Goal: Transaction & Acquisition: Download file/media

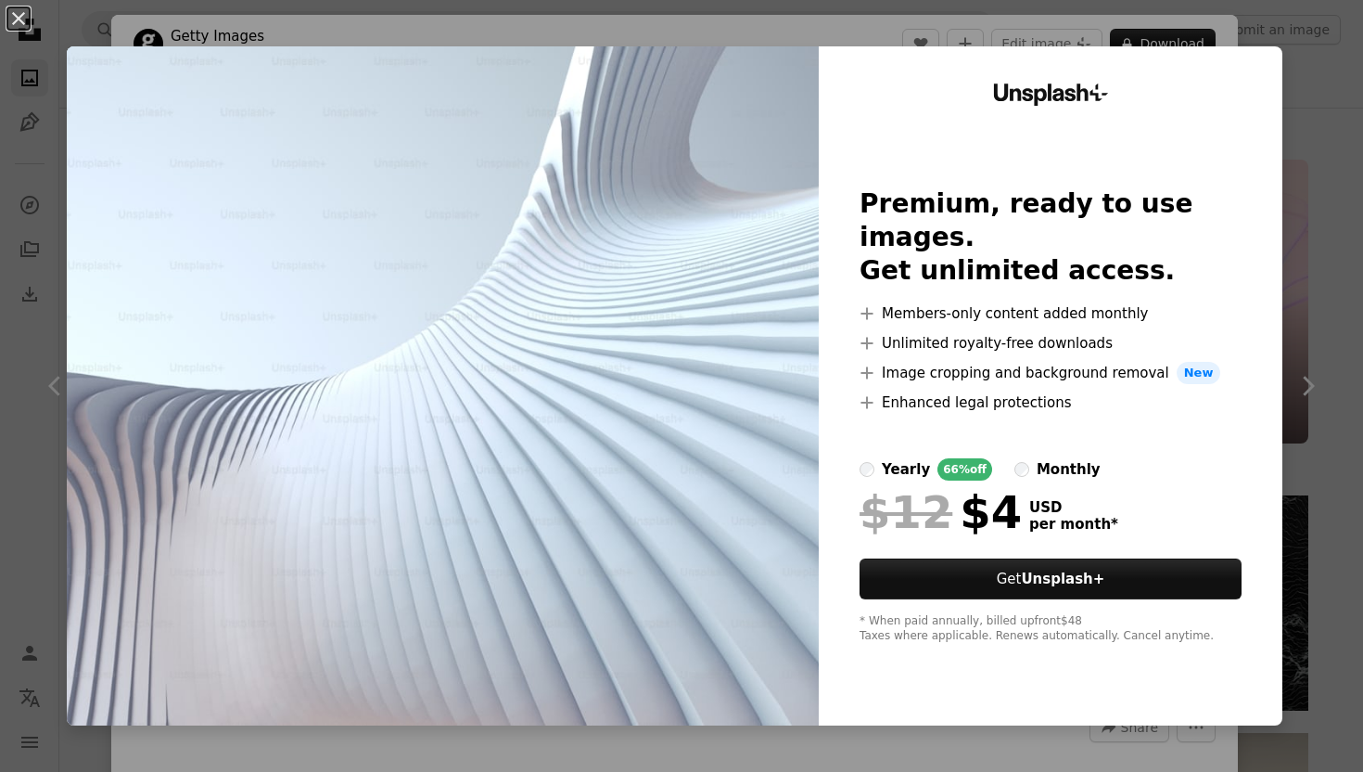
scroll to position [14066, 0]
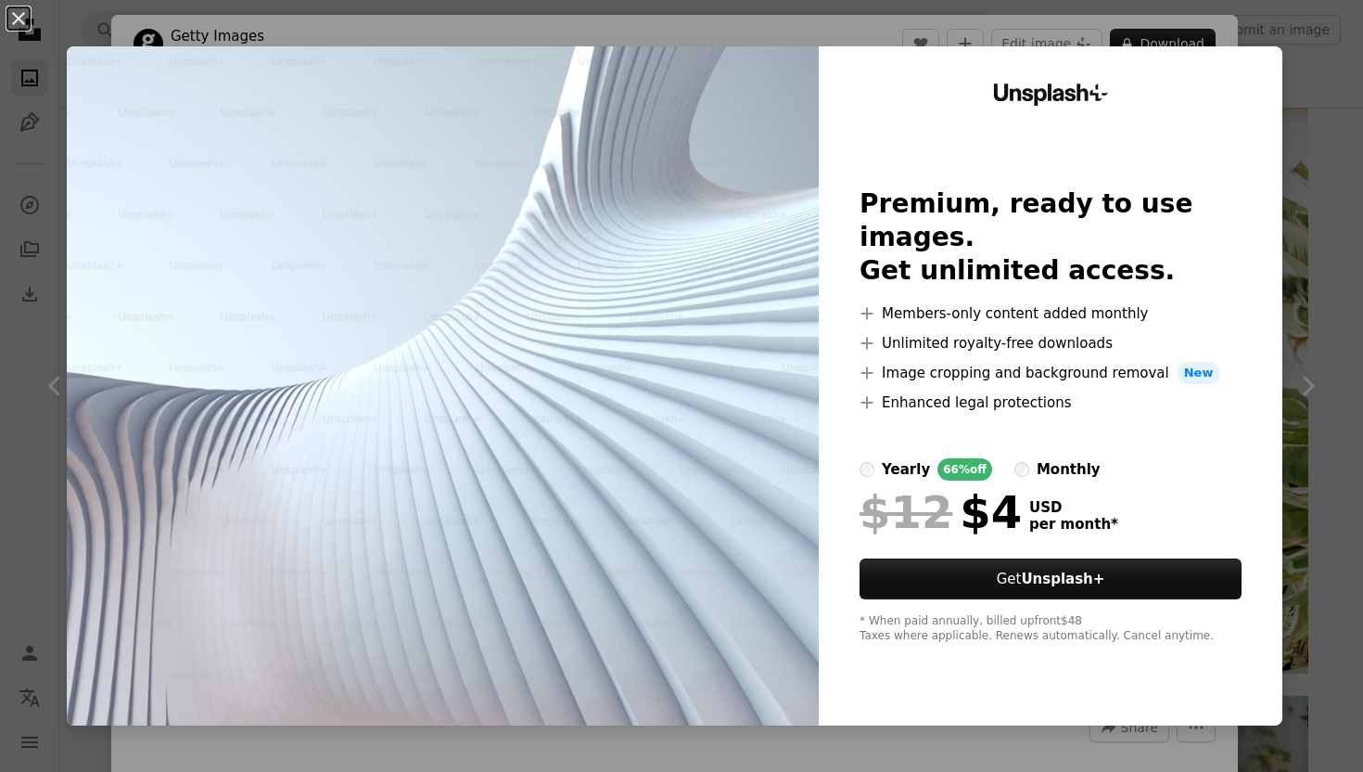
click at [1338, 272] on div "An X shape Unsplash+ Premium, ready to use images. Get unlimited access. A plus…" at bounding box center [681, 386] width 1363 height 772
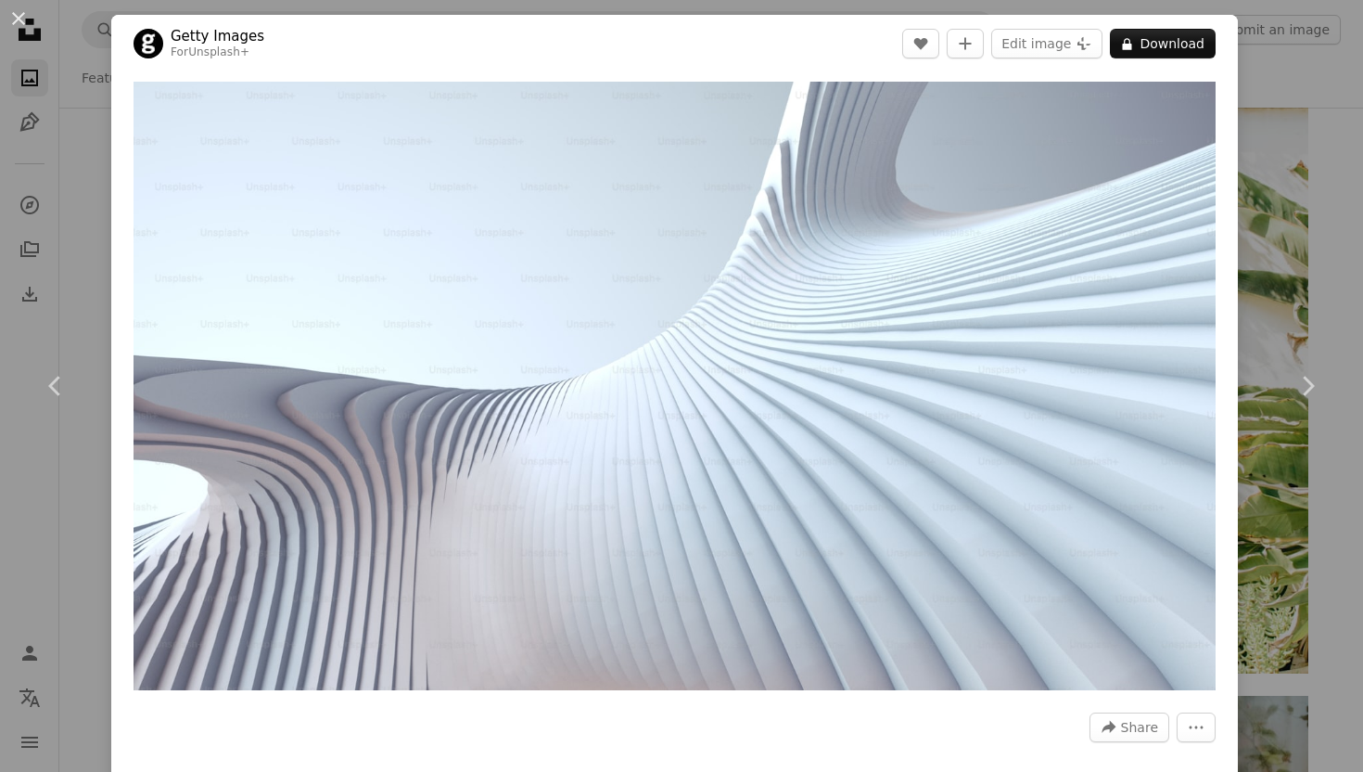
click at [1338, 272] on div "An X shape Chevron left Chevron right Getty Images For Unsplash+ A heart A plus…" at bounding box center [681, 386] width 1363 height 772
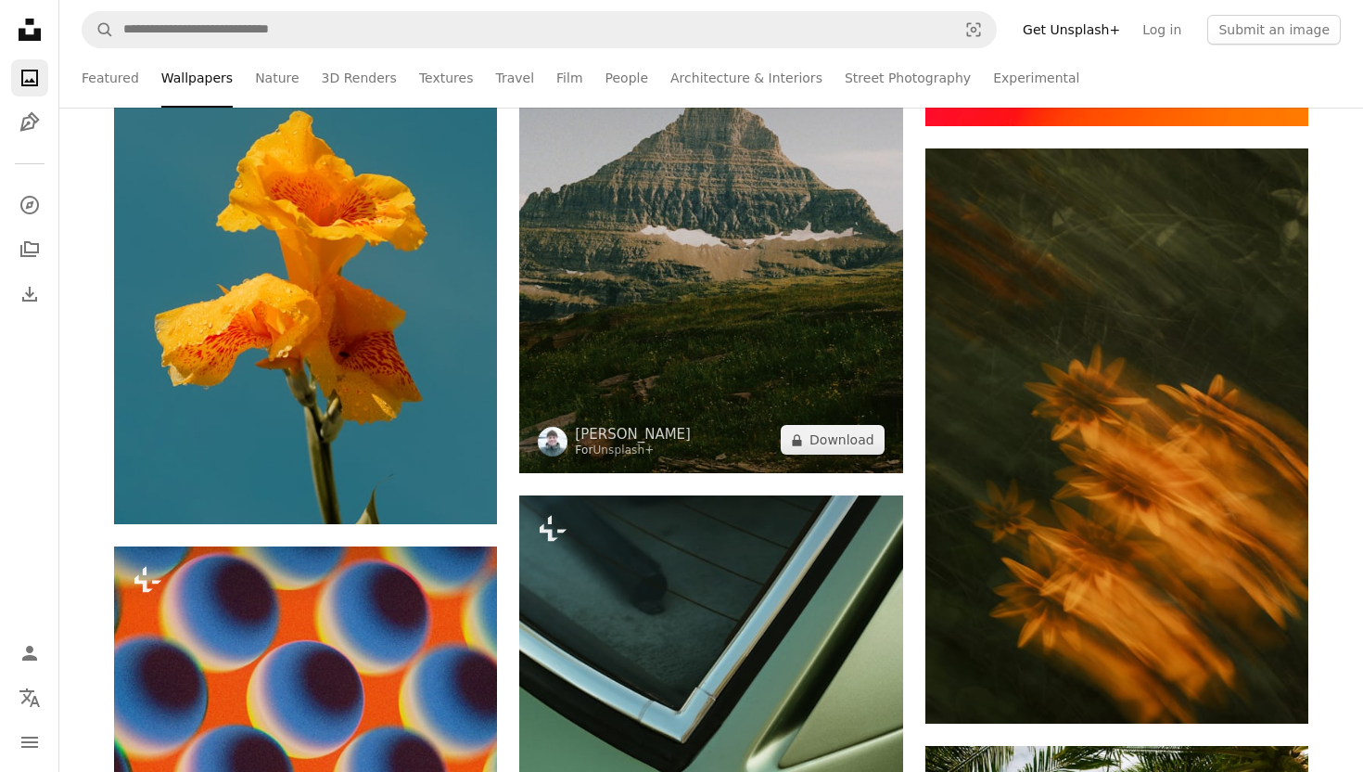
scroll to position [13156, 0]
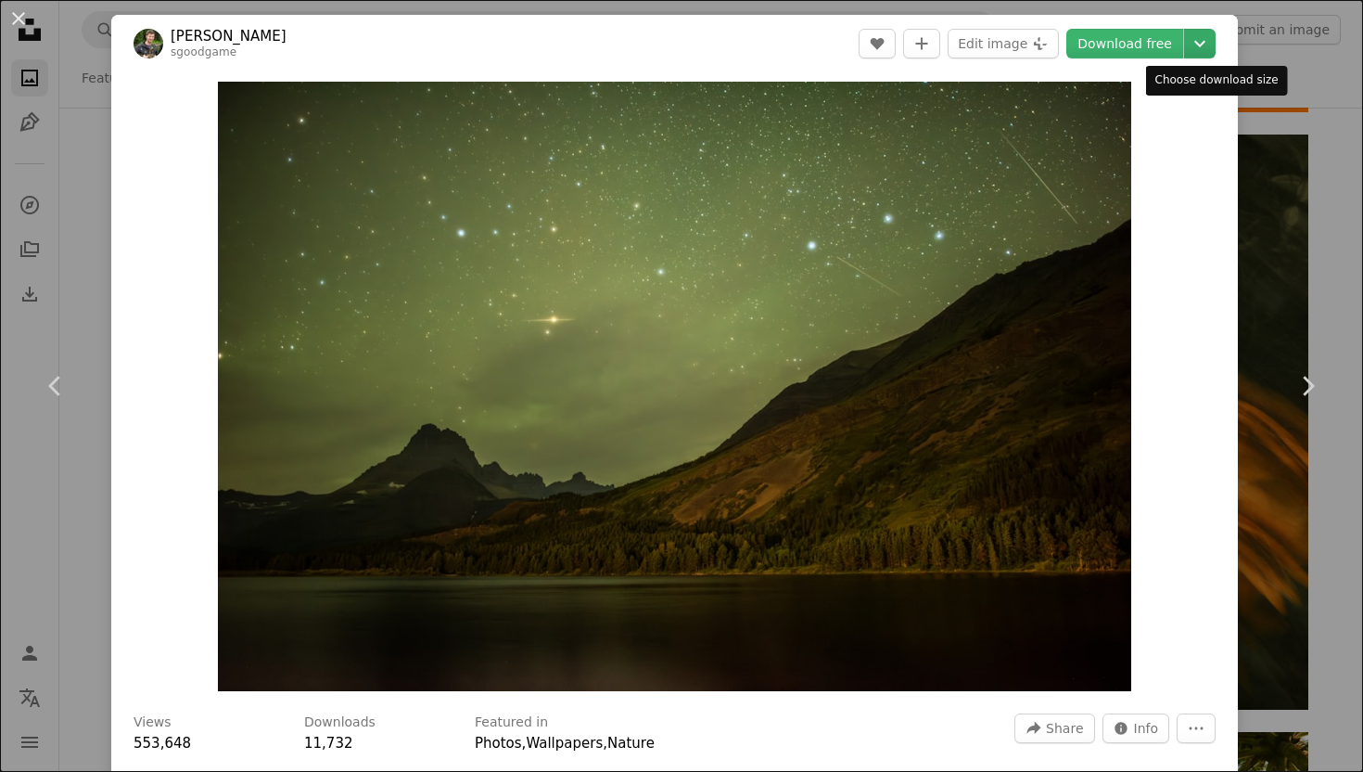
click at [1212, 48] on icon "Chevron down" at bounding box center [1200, 43] width 30 height 22
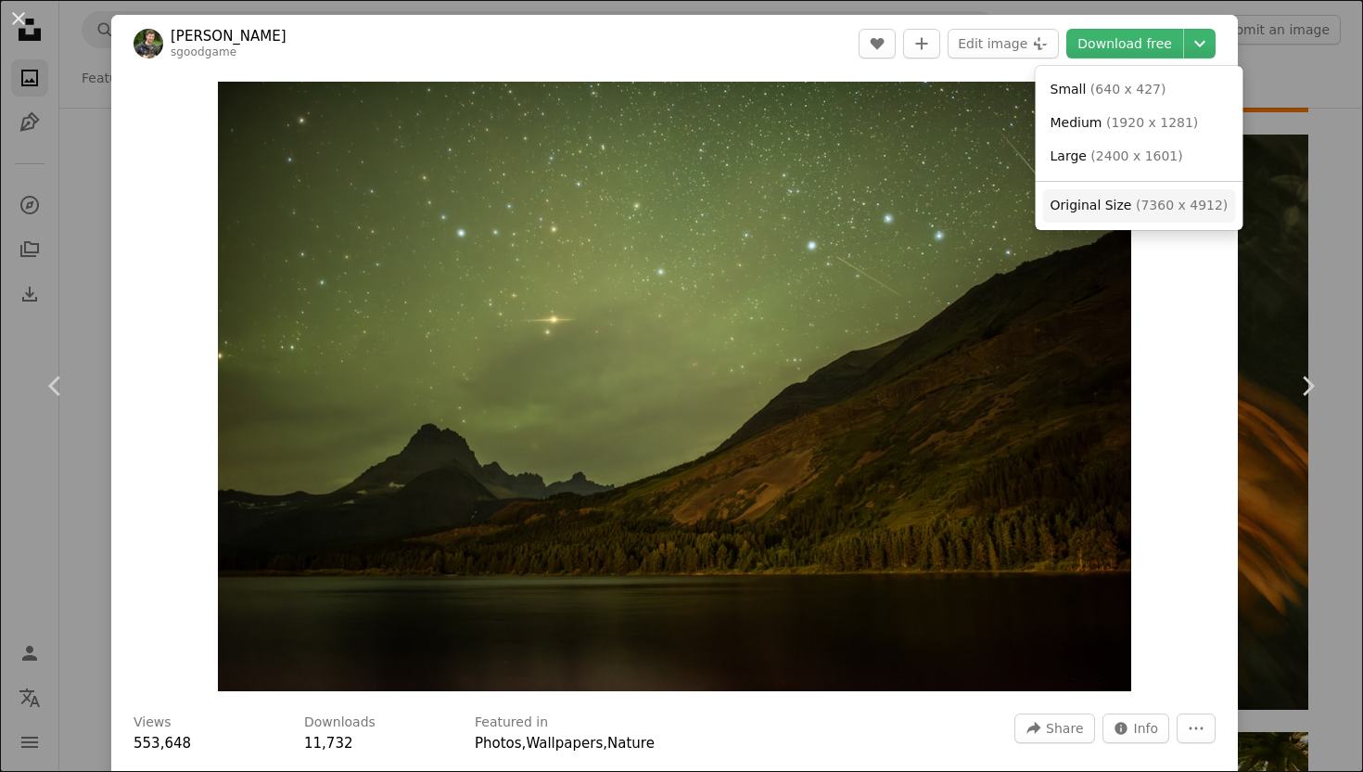
click at [1154, 205] on span "( 7360 x 4912 )" at bounding box center [1182, 205] width 92 height 15
